Goal: Information Seeking & Learning: Compare options

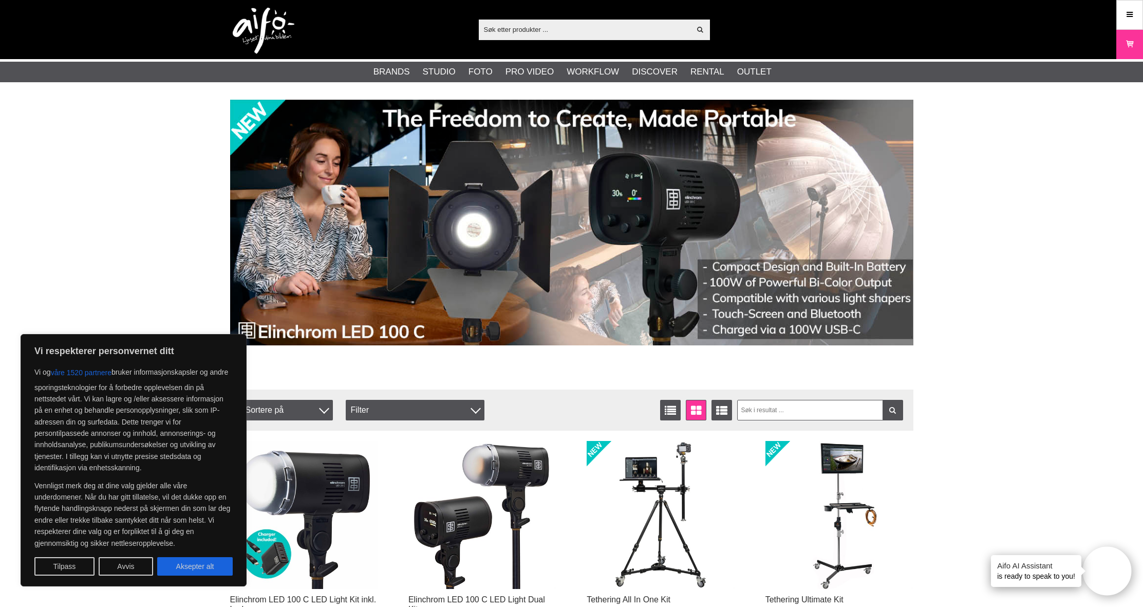
click at [191, 561] on button "Aksepter alt" at bounding box center [195, 566] width 76 height 18
checkbox input "true"
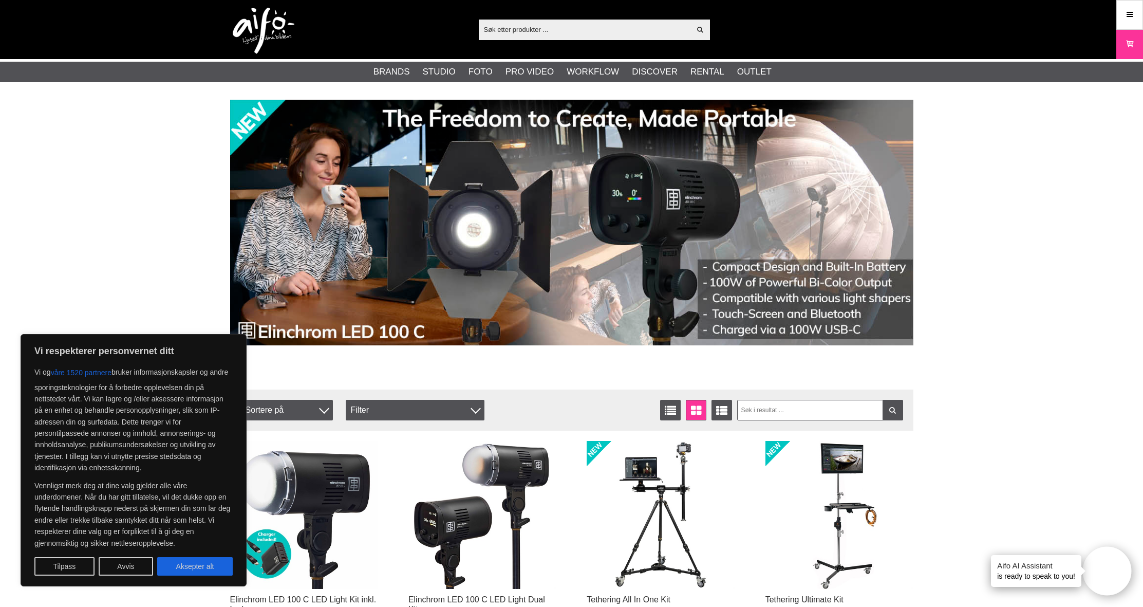
checkbox input "true"
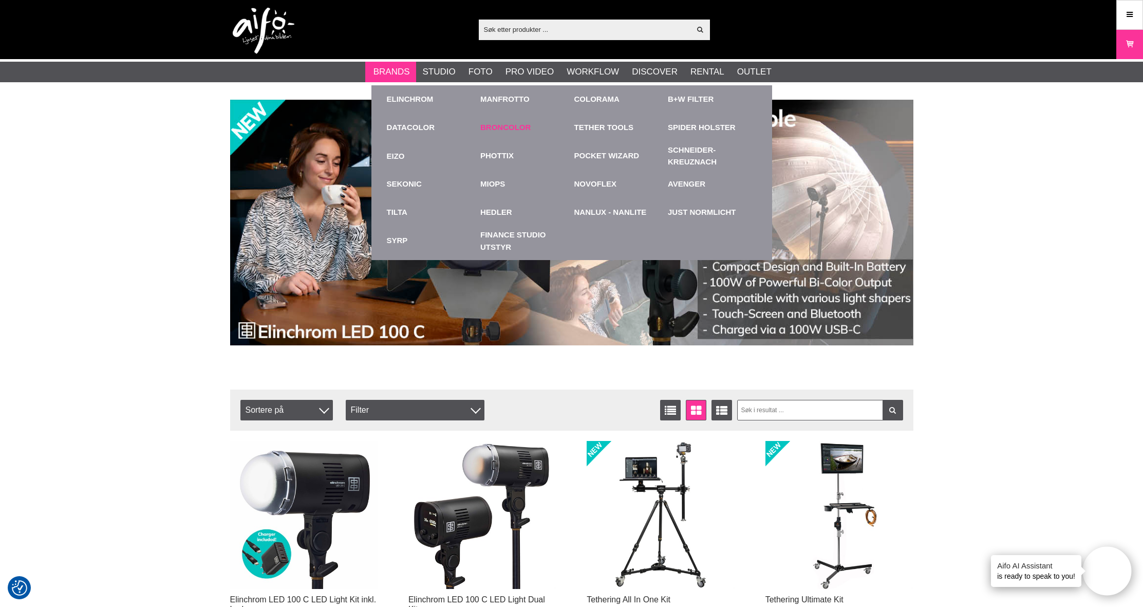
click at [510, 128] on link "Broncolor" at bounding box center [505, 128] width 50 height 12
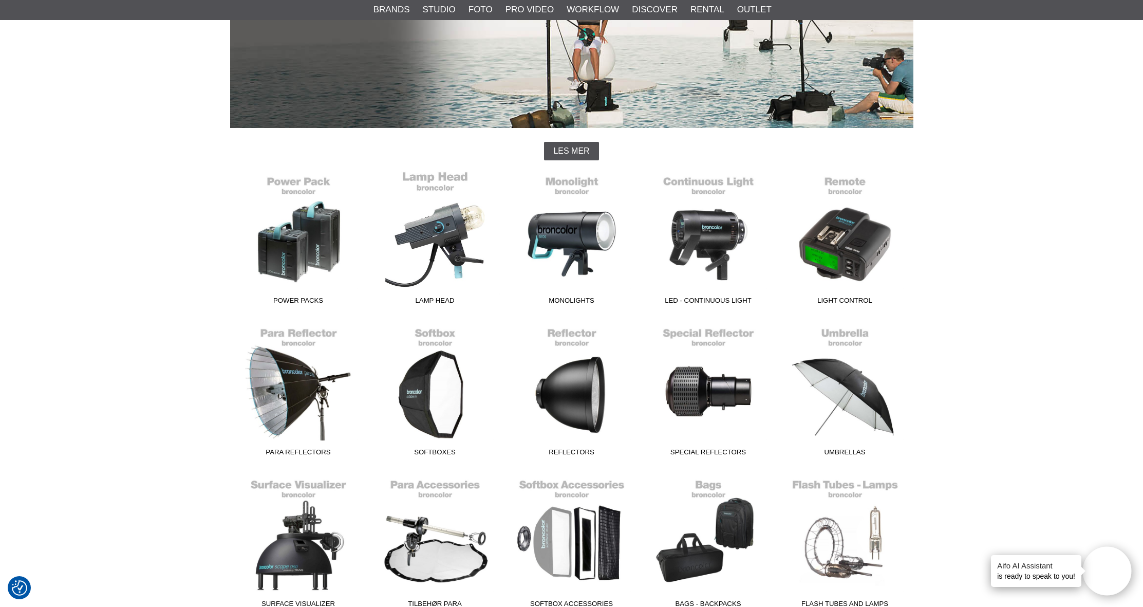
scroll to position [169, 0]
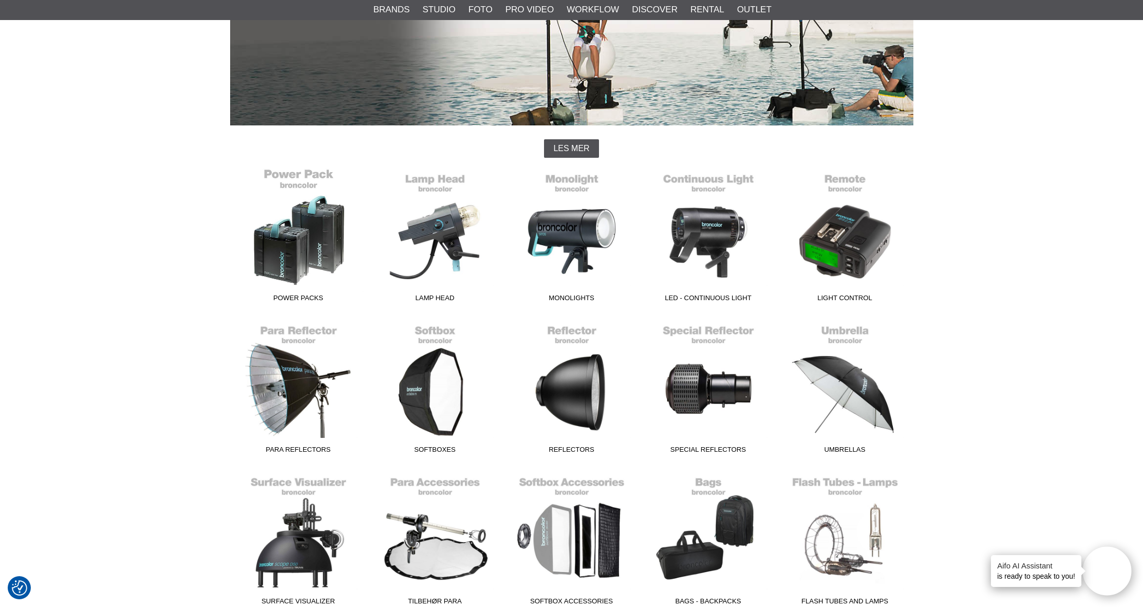
click at [299, 221] on link "Power Packs" at bounding box center [298, 237] width 137 height 139
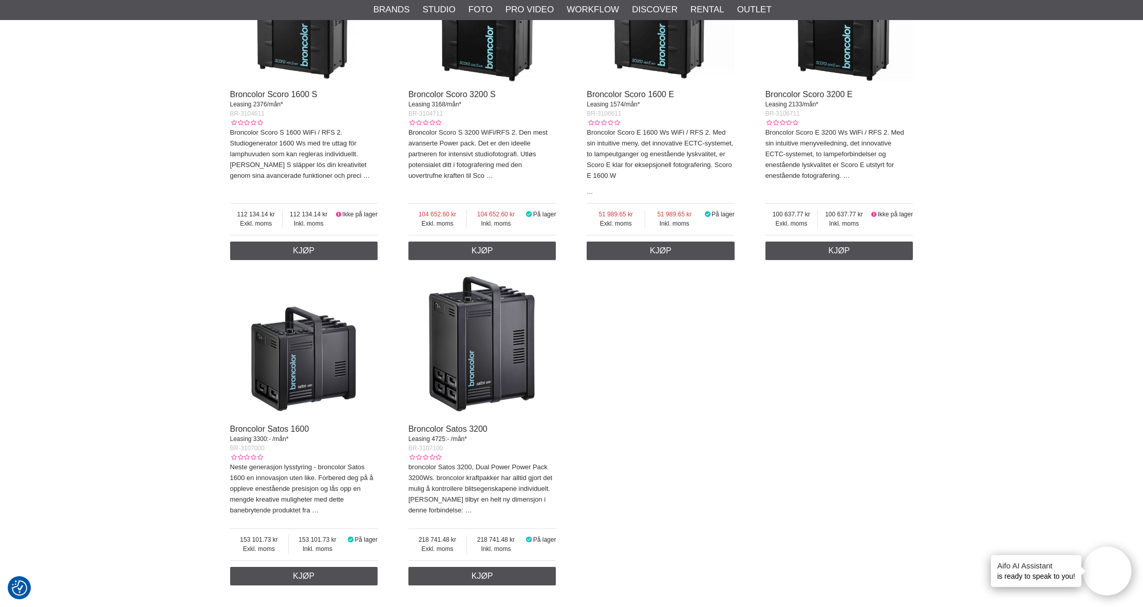
scroll to position [811, 0]
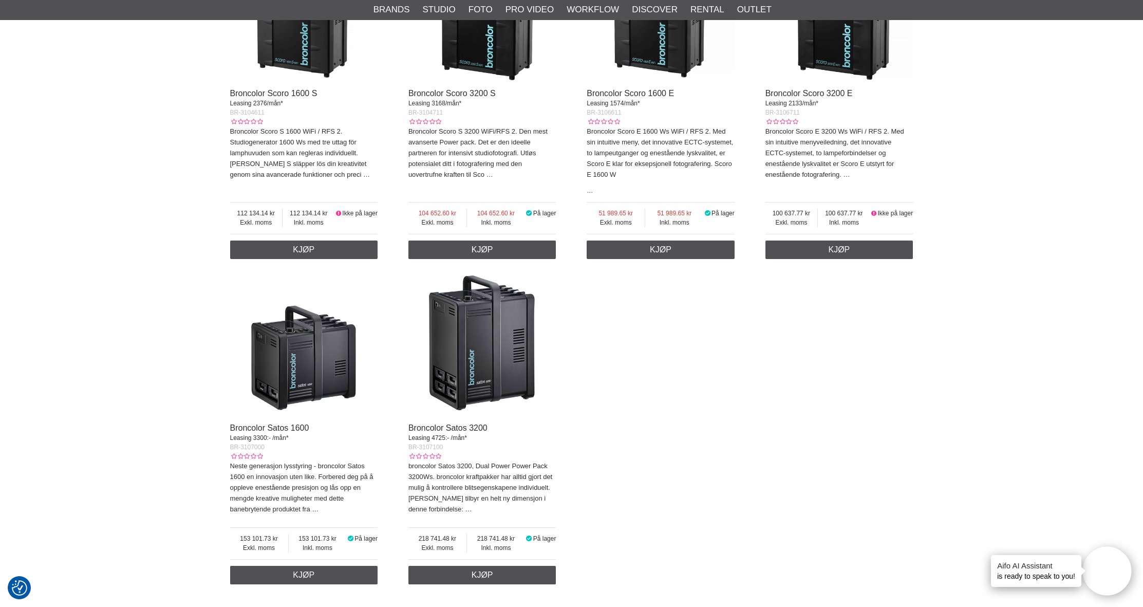
click at [499, 346] on img at bounding box center [482, 343] width 148 height 148
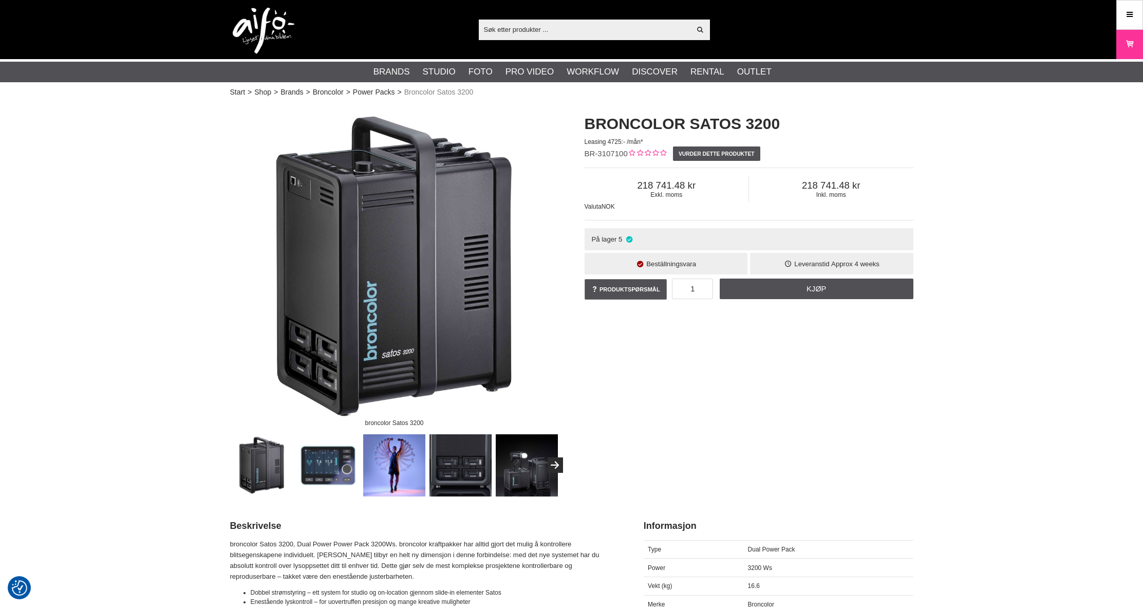
checkbox input "true"
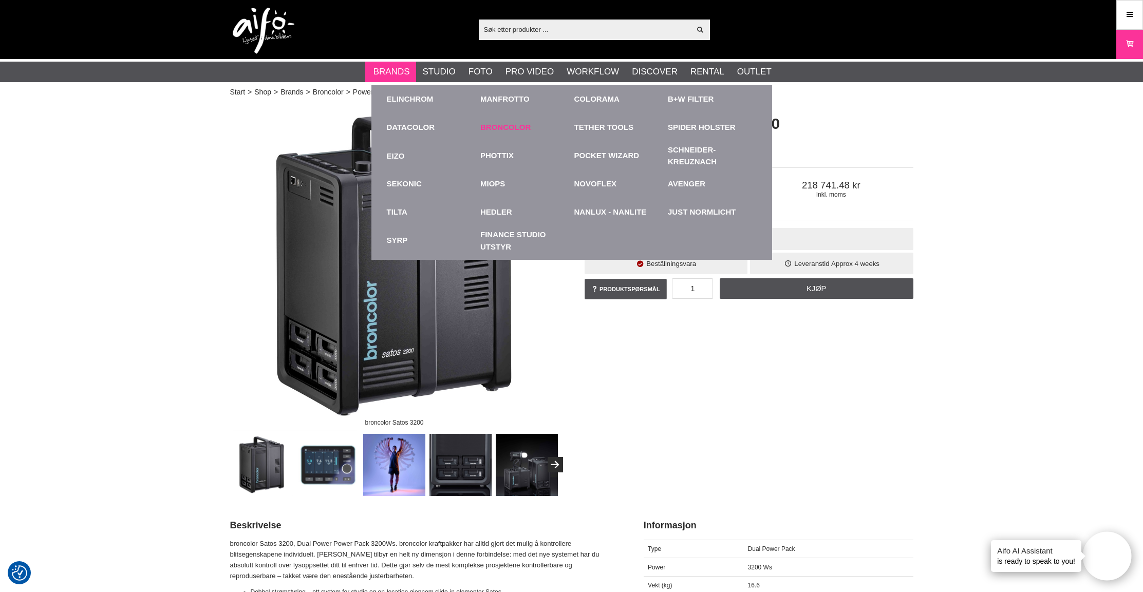
click at [494, 128] on link "Broncolor" at bounding box center [505, 128] width 50 height 12
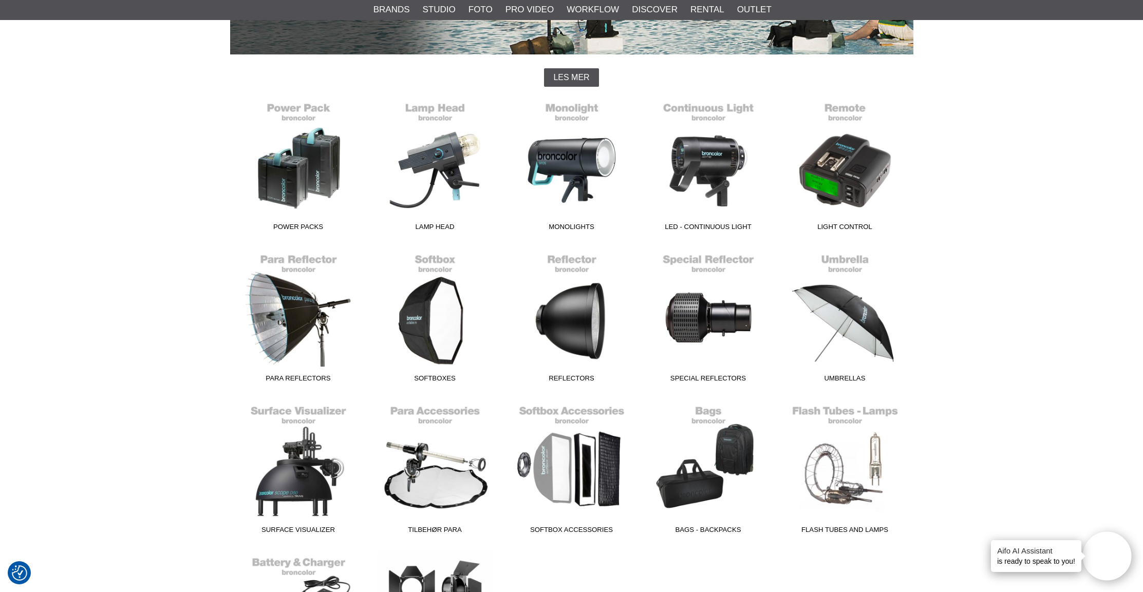
scroll to position [238, 0]
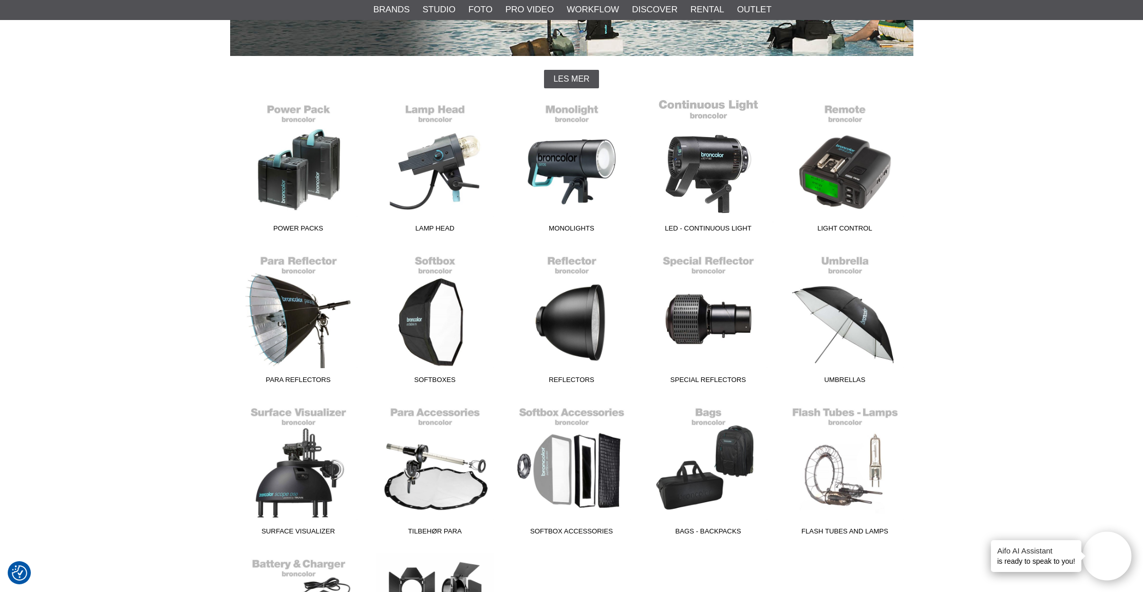
click at [692, 164] on link "LED - Continuous Light" at bounding box center [708, 168] width 137 height 139
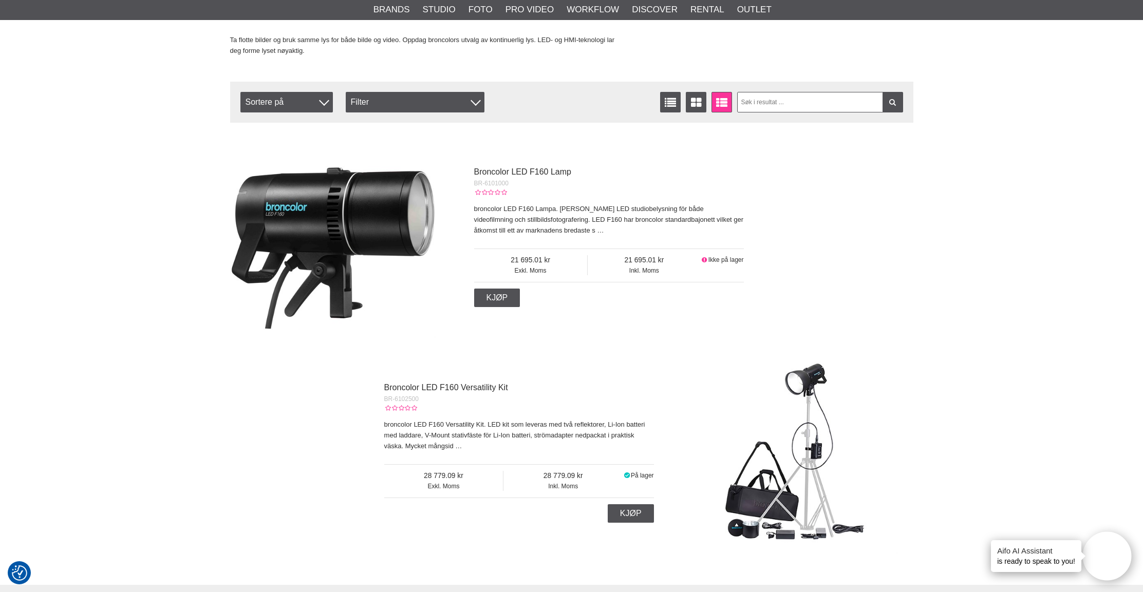
scroll to position [271, 0]
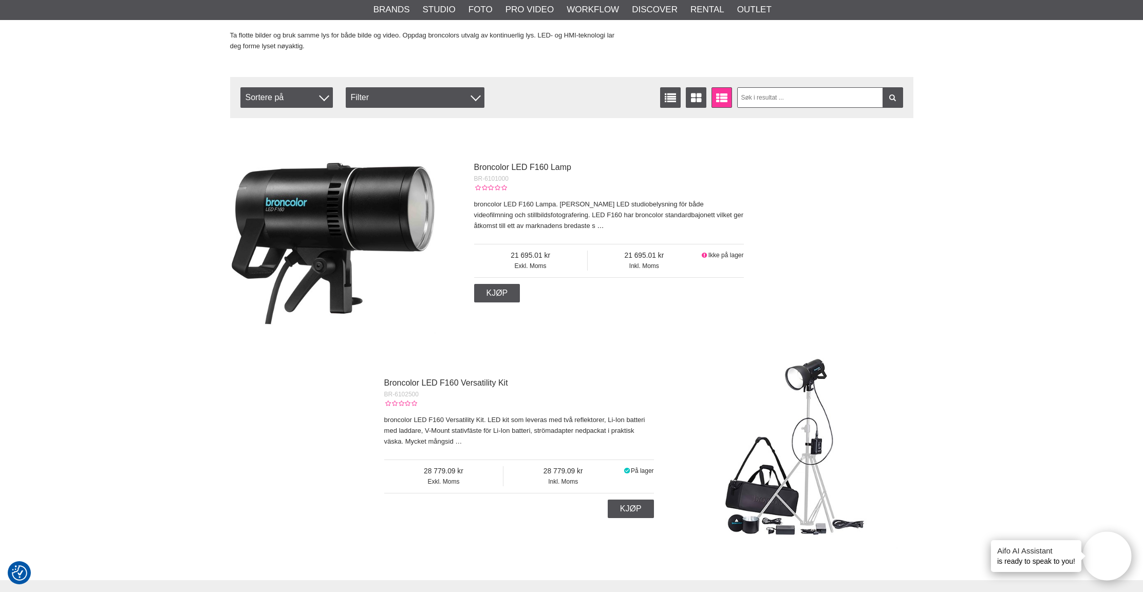
click at [597, 225] on link "…" at bounding box center [600, 226] width 7 height 8
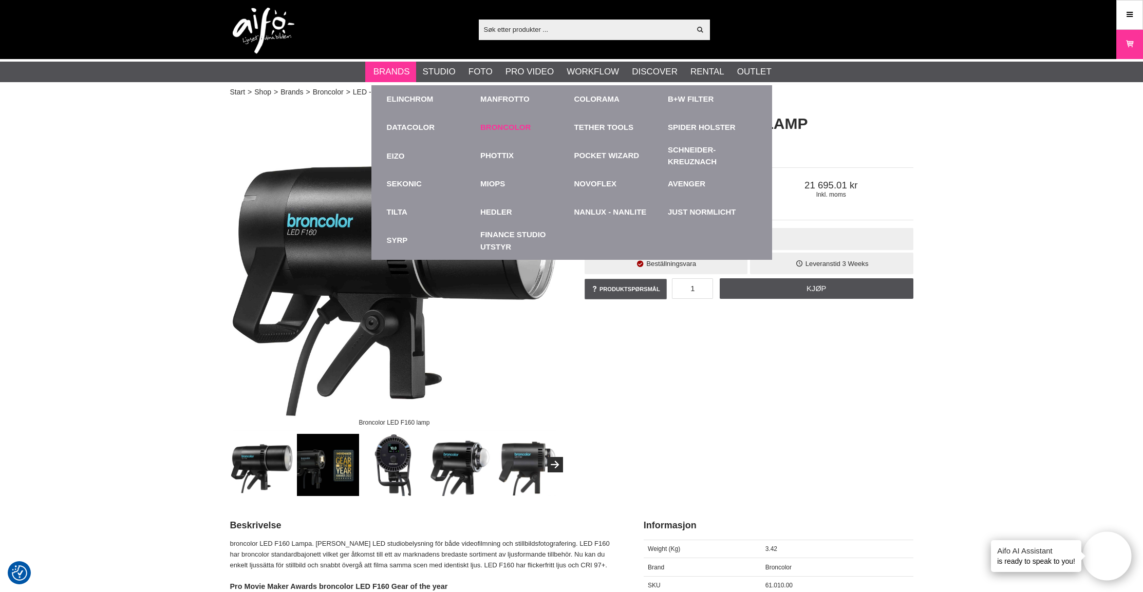
click at [530, 129] on link "Broncolor" at bounding box center [505, 128] width 50 height 12
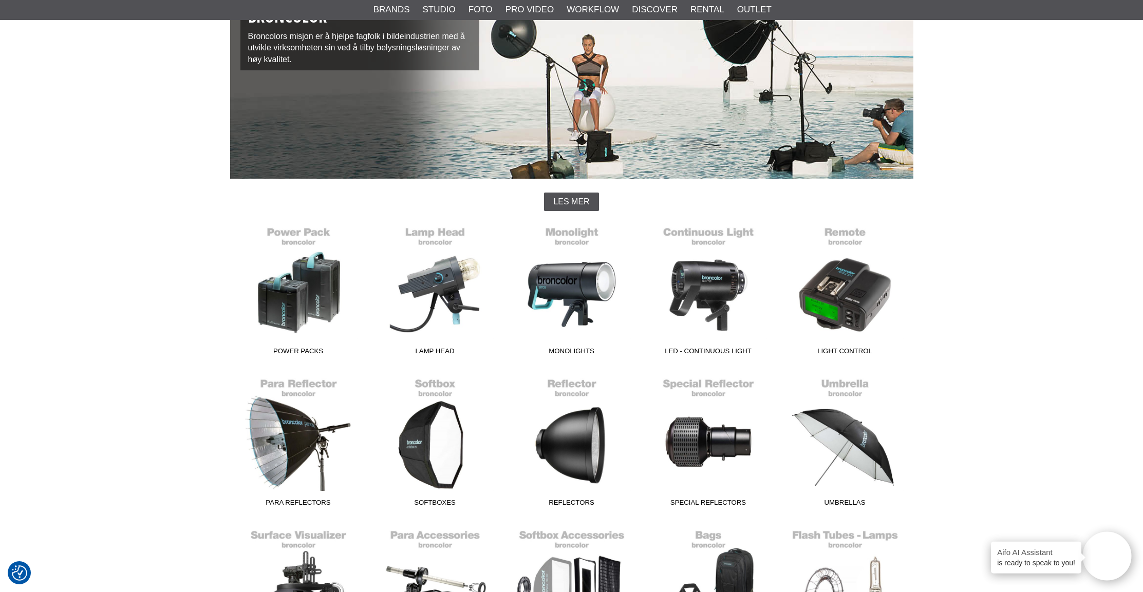
scroll to position [164, 0]
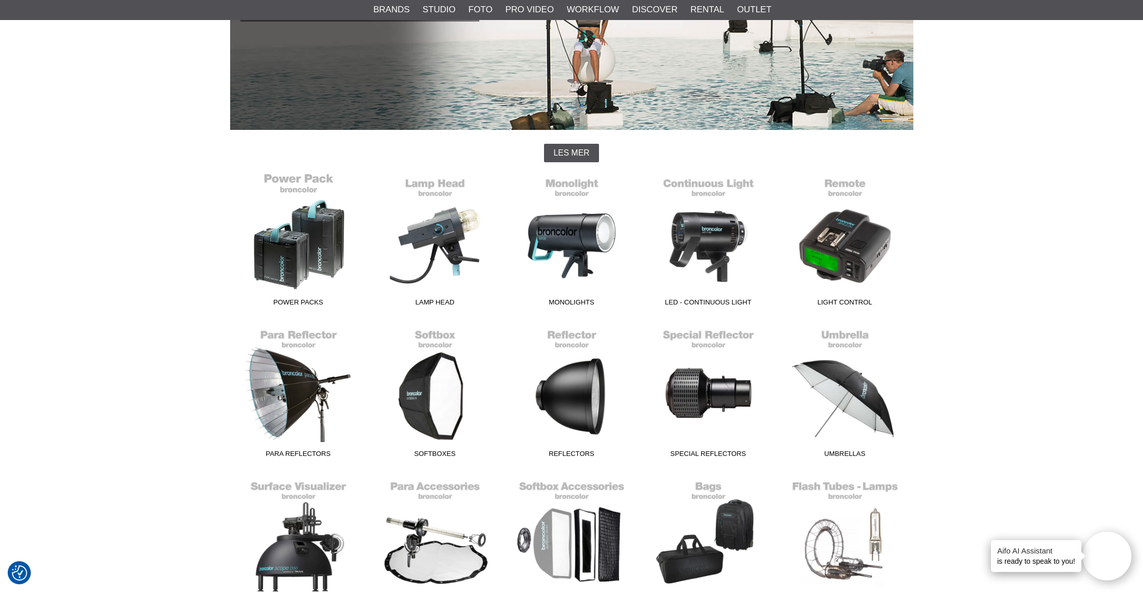
click at [306, 225] on link "Power Packs" at bounding box center [298, 242] width 137 height 139
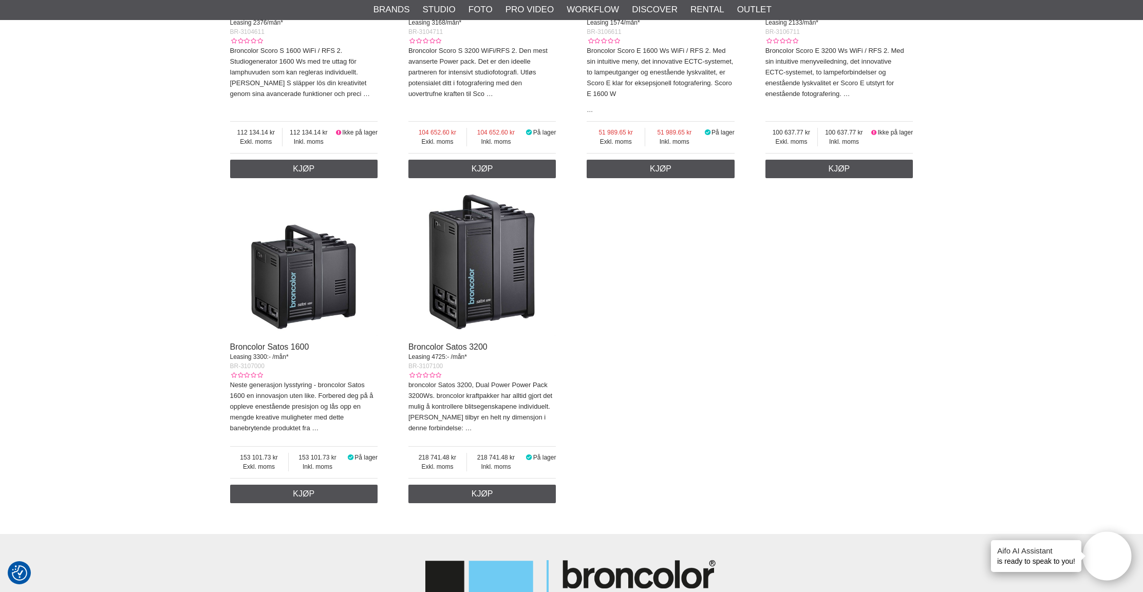
scroll to position [894, 0]
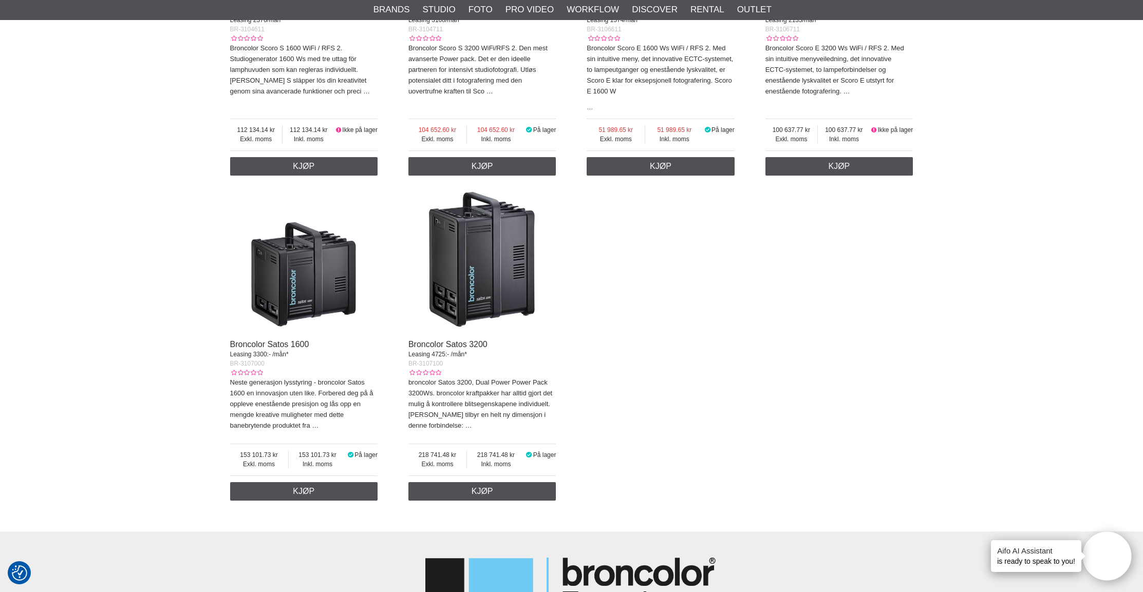
click at [444, 248] on img at bounding box center [482, 260] width 148 height 148
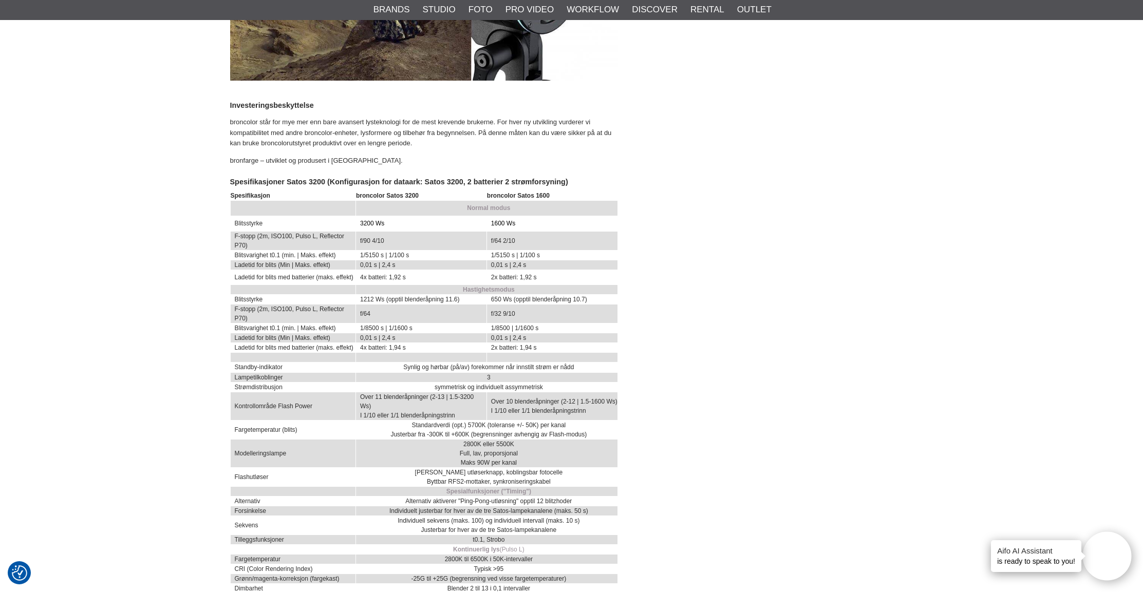
scroll to position [2942, 0]
